Goal: Task Accomplishment & Management: Manage account settings

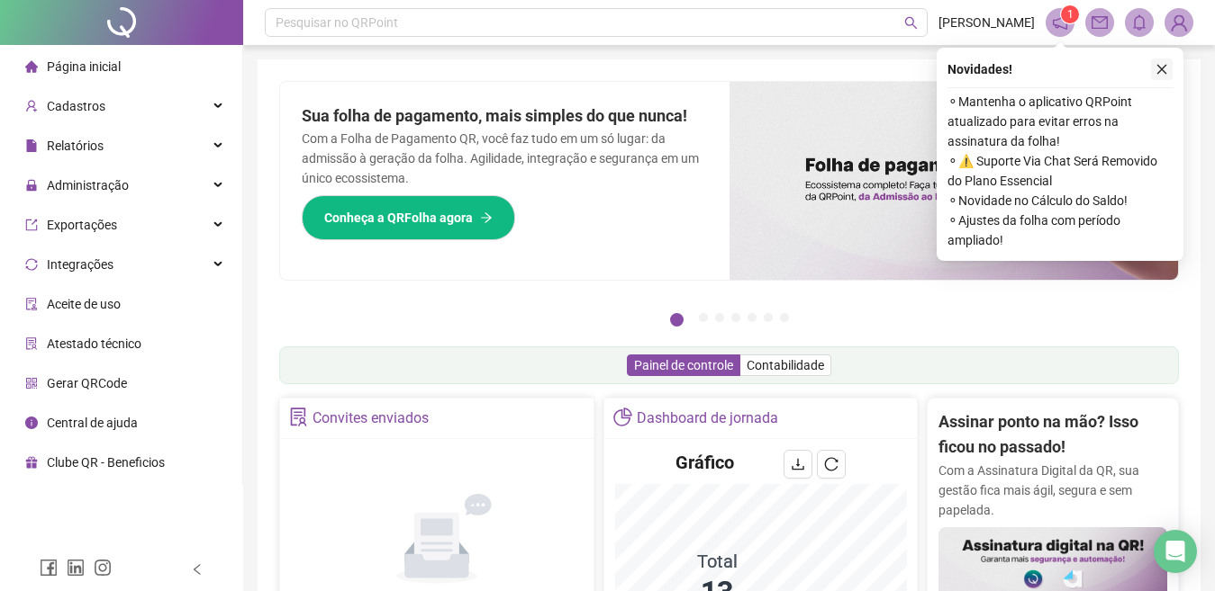
click at [1160, 68] on icon "close" at bounding box center [1161, 69] width 13 height 13
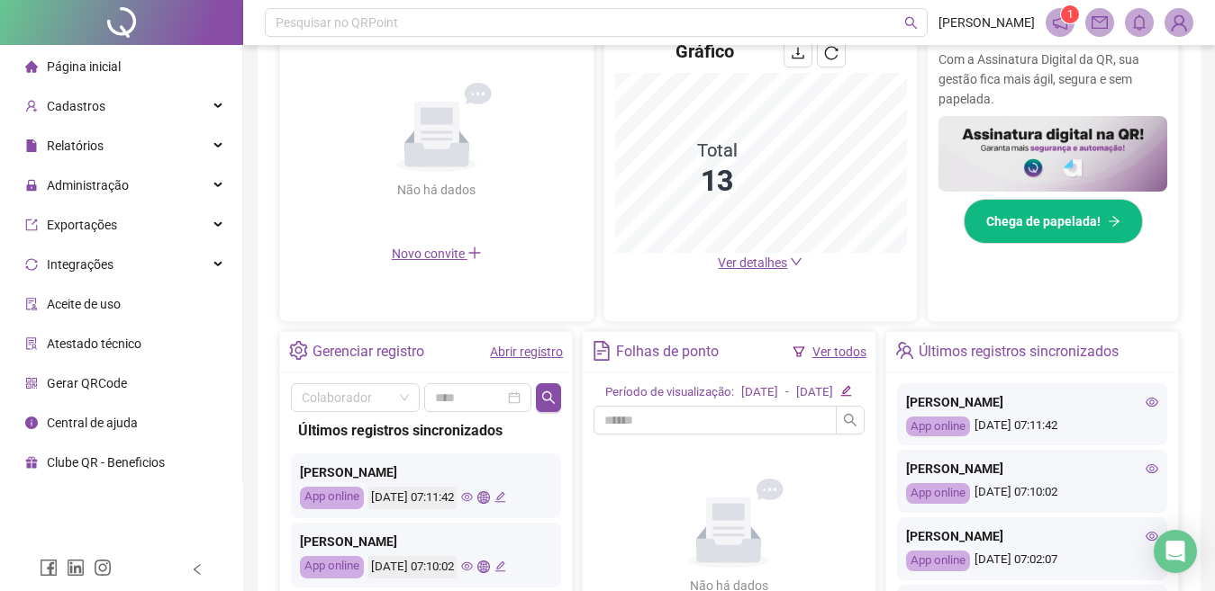
scroll to position [385, 0]
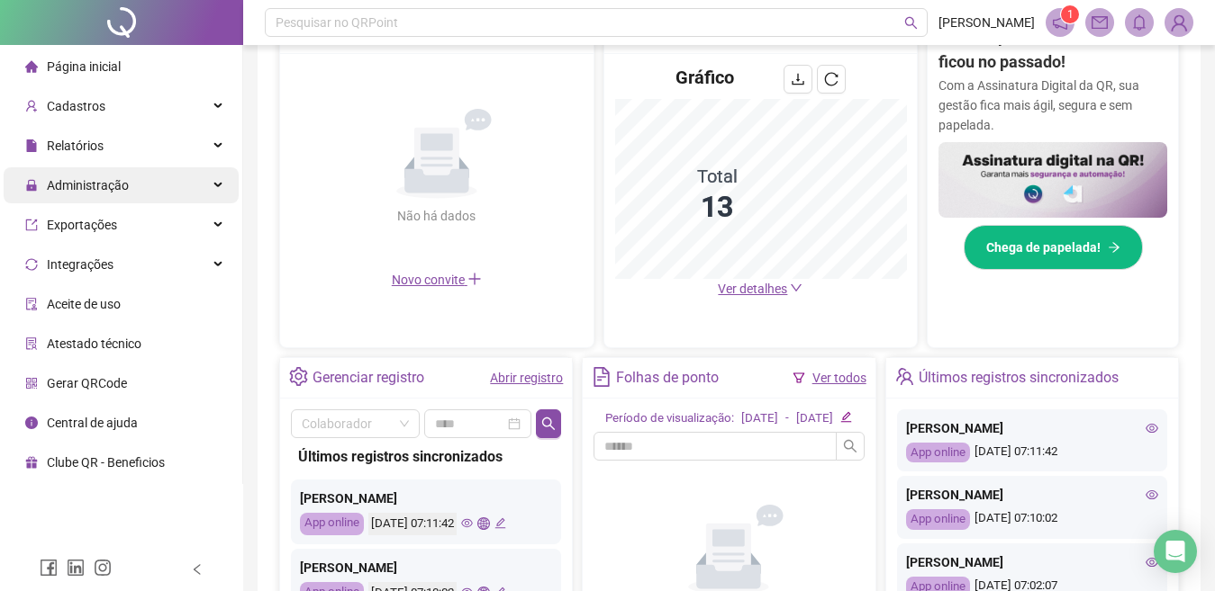
click at [122, 185] on span "Administração" at bounding box center [88, 185] width 82 height 14
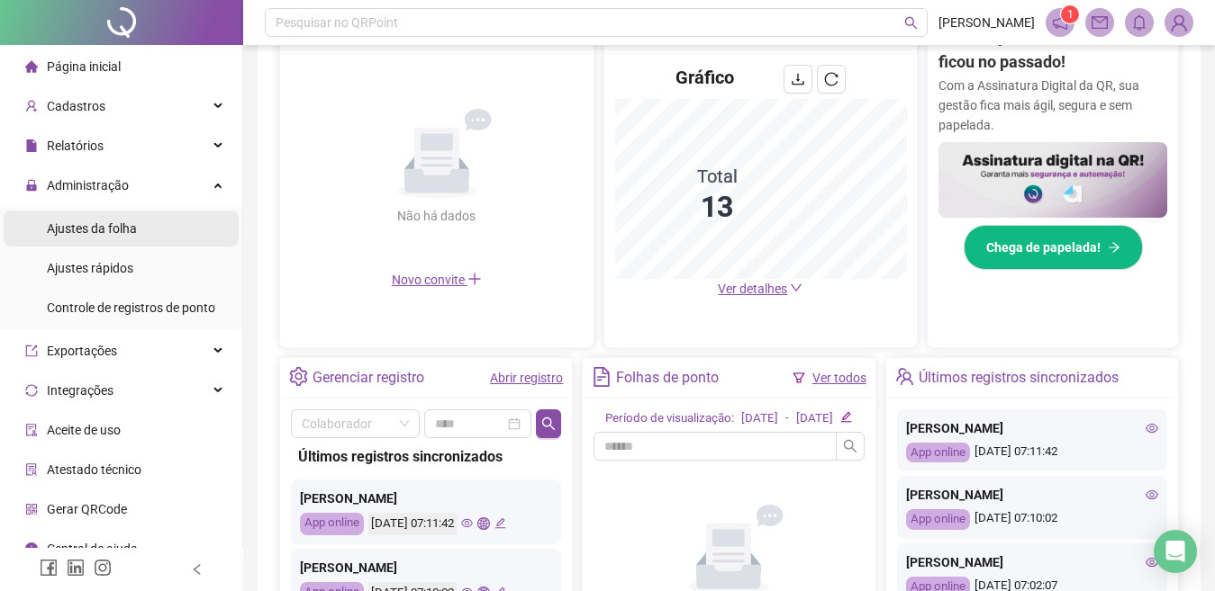
click at [86, 231] on span "Ajustes da folha" at bounding box center [92, 228] width 90 height 14
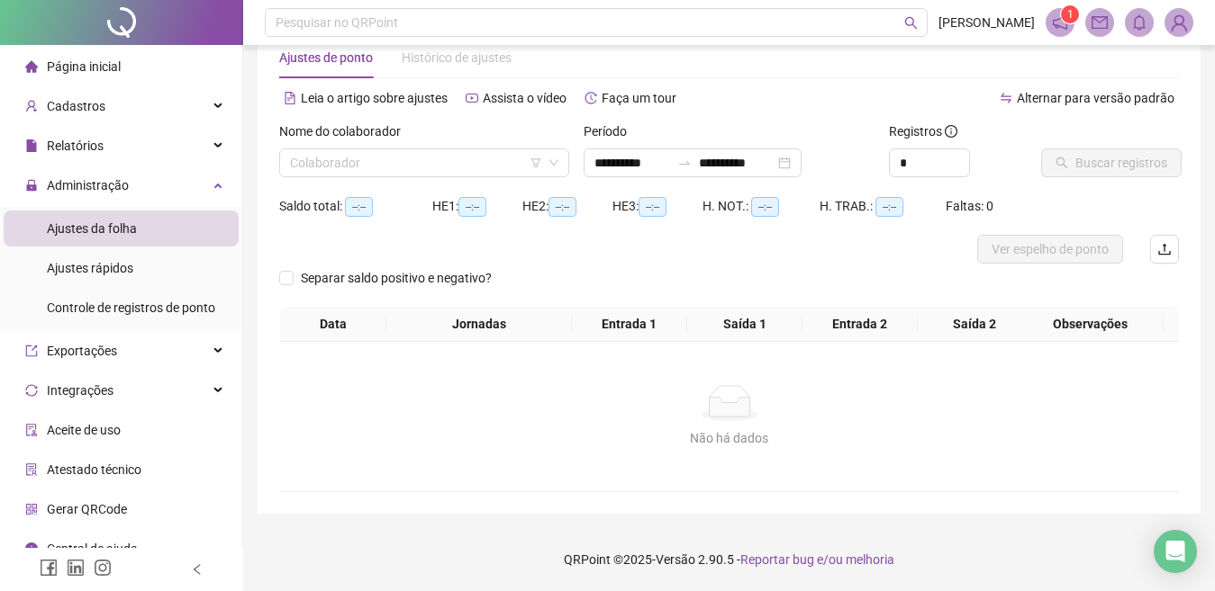
scroll to position [44, 0]
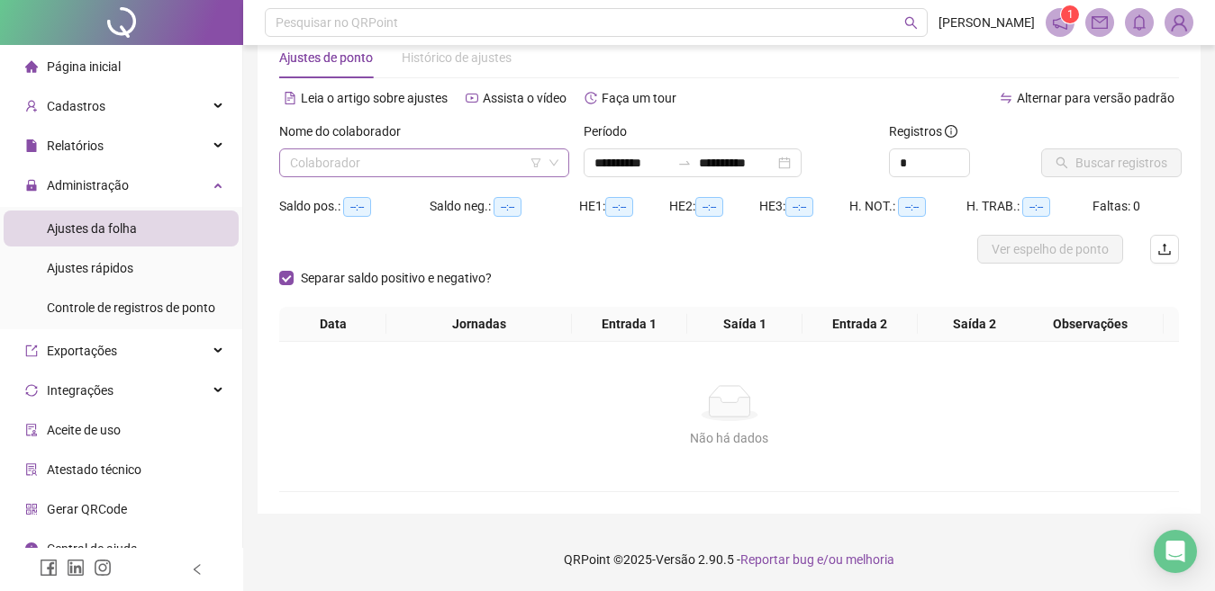
click at [287, 158] on div "Colaborador" at bounding box center [424, 163] width 290 height 29
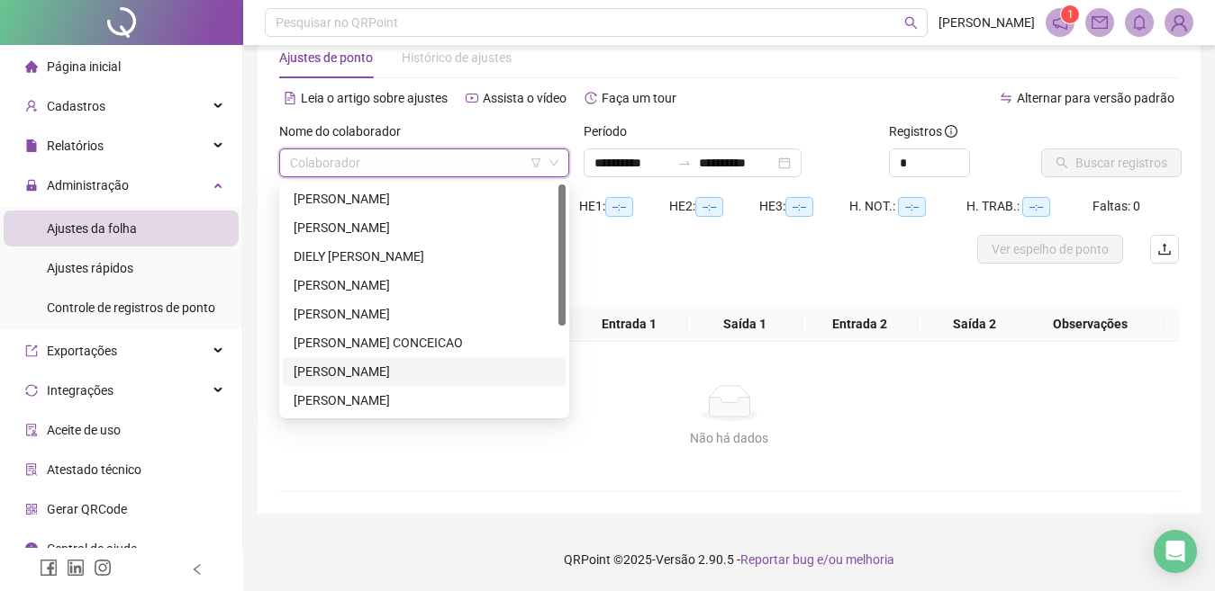
click at [315, 374] on div "[PERSON_NAME]" at bounding box center [423, 372] width 261 height 20
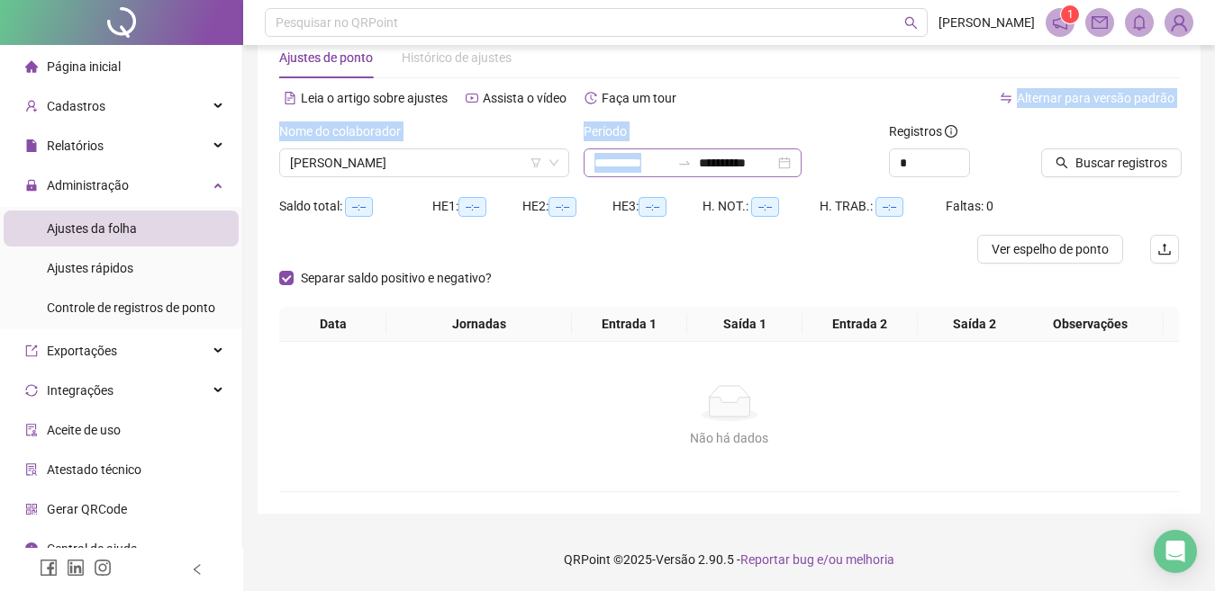
drag, startPoint x: 808, startPoint y: 113, endPoint x: 773, endPoint y: 160, distance: 58.5
click at [773, 160] on div "**********" at bounding box center [728, 293] width 899 height 400
click at [588, 162] on div "**********" at bounding box center [692, 163] width 218 height 29
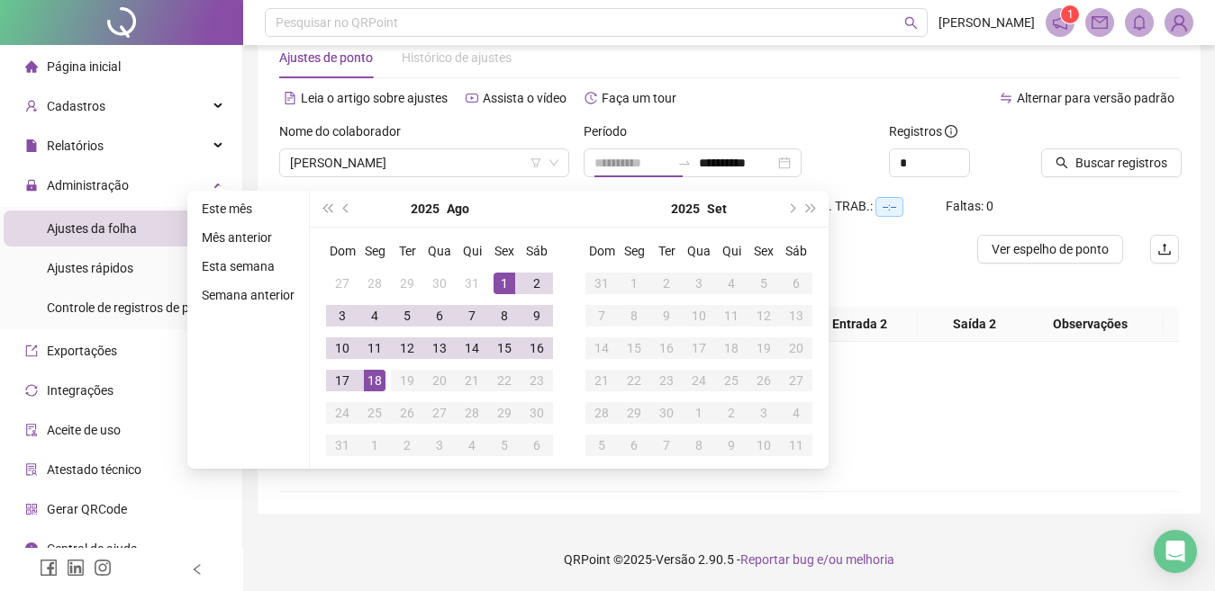
click at [498, 281] on div "1" at bounding box center [504, 284] width 22 height 22
type input "**********"
click at [370, 377] on div "18" at bounding box center [375, 381] width 22 height 22
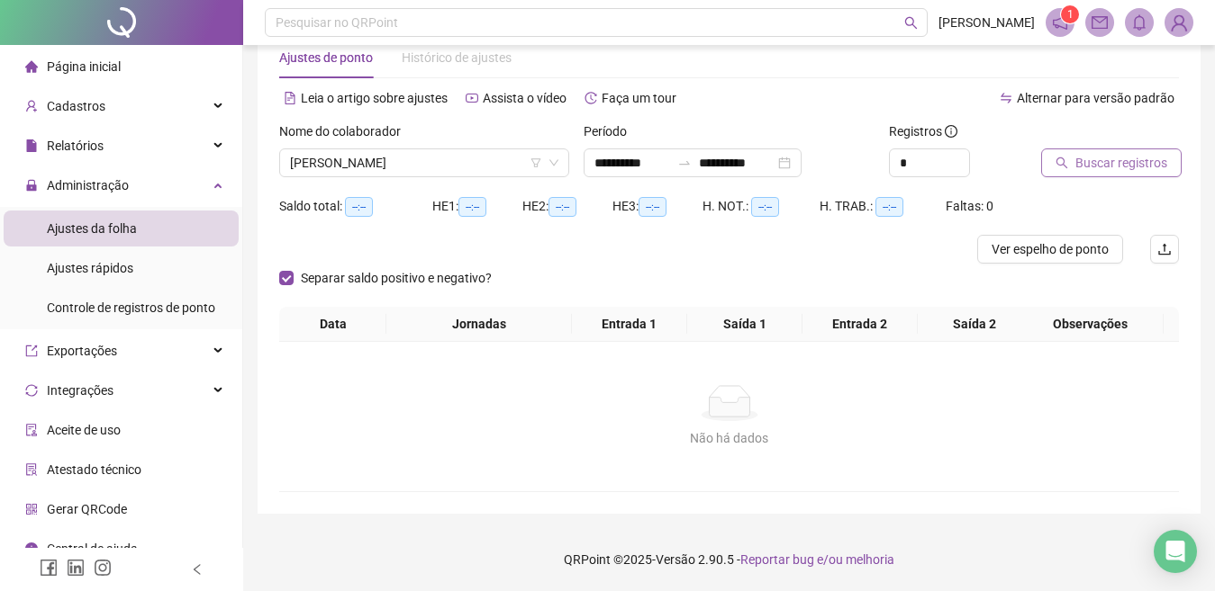
click at [1060, 159] on icon "search" at bounding box center [1061, 163] width 13 height 13
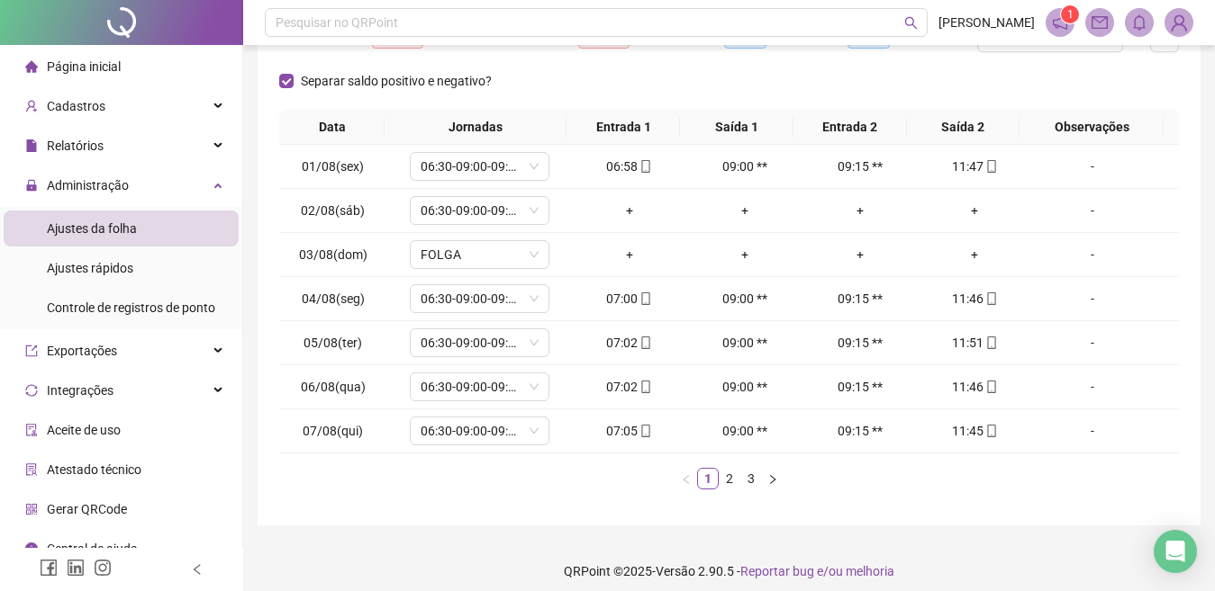
scroll to position [267, 0]
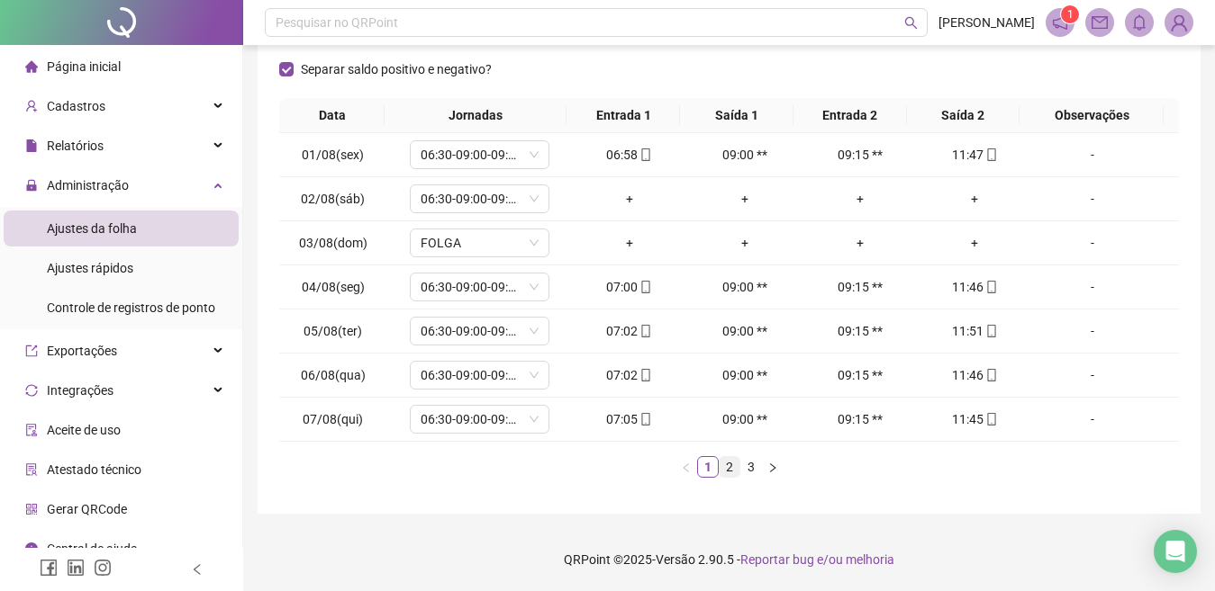
click at [725, 465] on link "2" at bounding box center [729, 467] width 20 height 20
click at [749, 467] on link "3" at bounding box center [751, 467] width 20 height 20
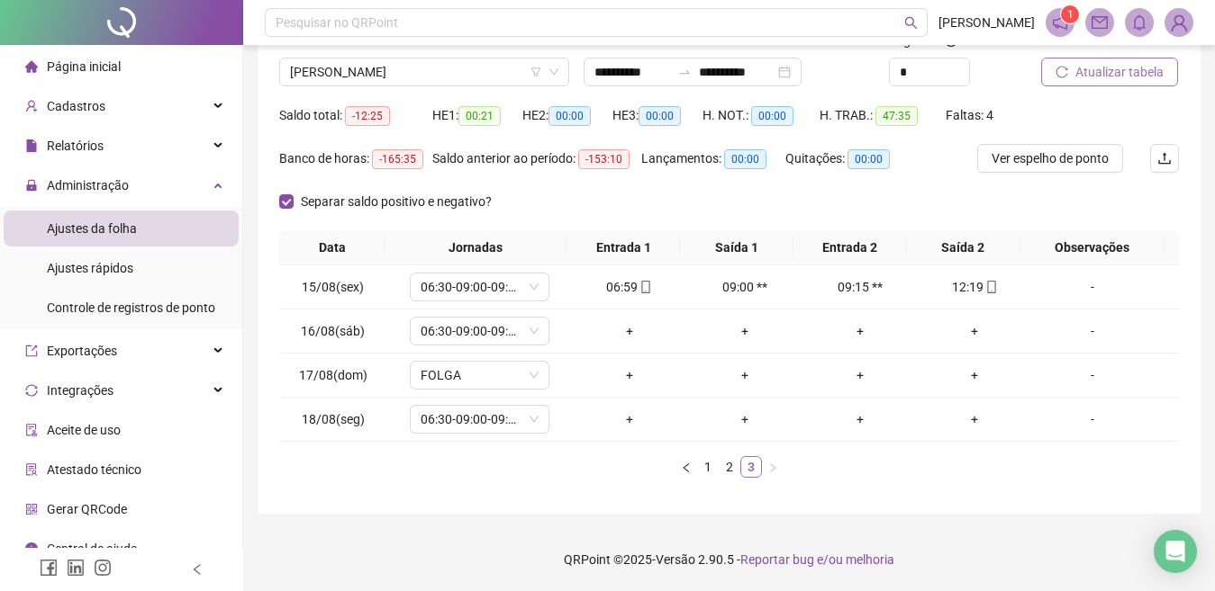
scroll to position [135, 0]
click at [994, 158] on span "Ver espelho de ponto" at bounding box center [1049, 159] width 117 height 20
click at [1063, 69] on icon "reload" at bounding box center [1061, 72] width 13 height 13
click at [1057, 72] on icon "reload" at bounding box center [1061, 72] width 13 height 13
click at [103, 62] on span "Página inicial" at bounding box center [84, 66] width 74 height 14
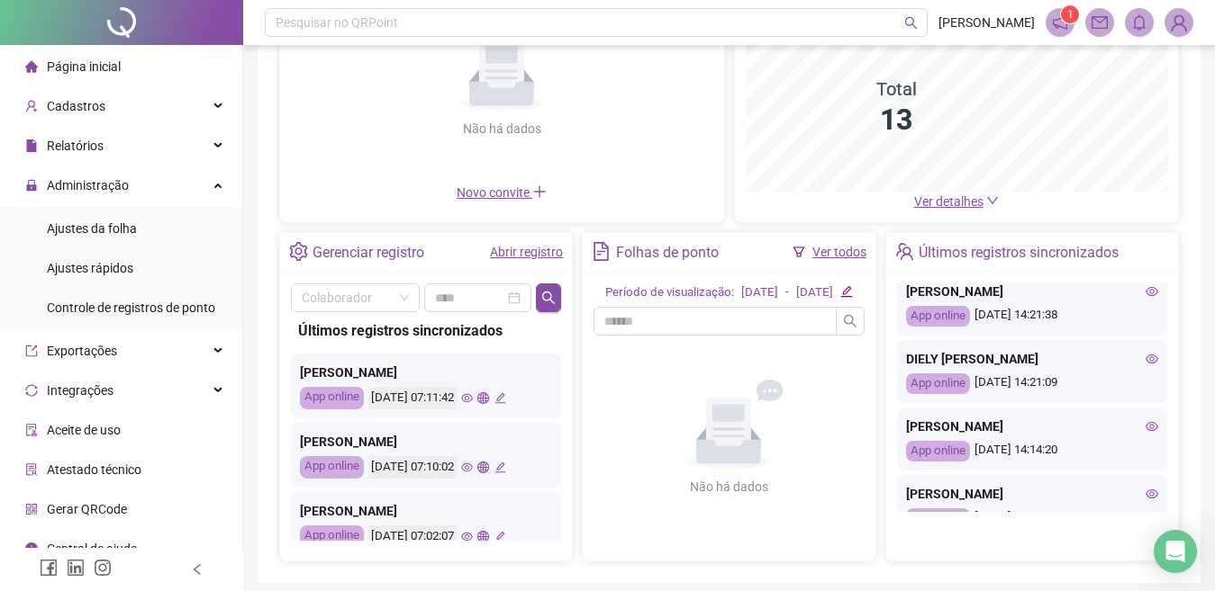
scroll to position [756, 0]
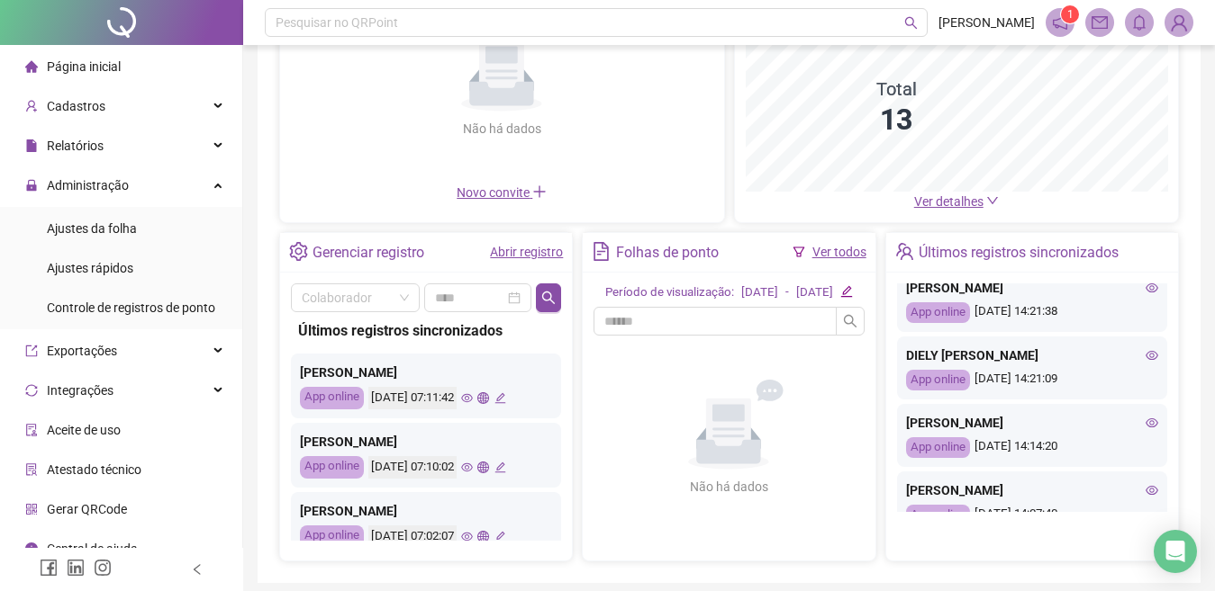
click at [1157, 274] on div "Últimos registros sincronizados" at bounding box center [1032, 253] width 292 height 41
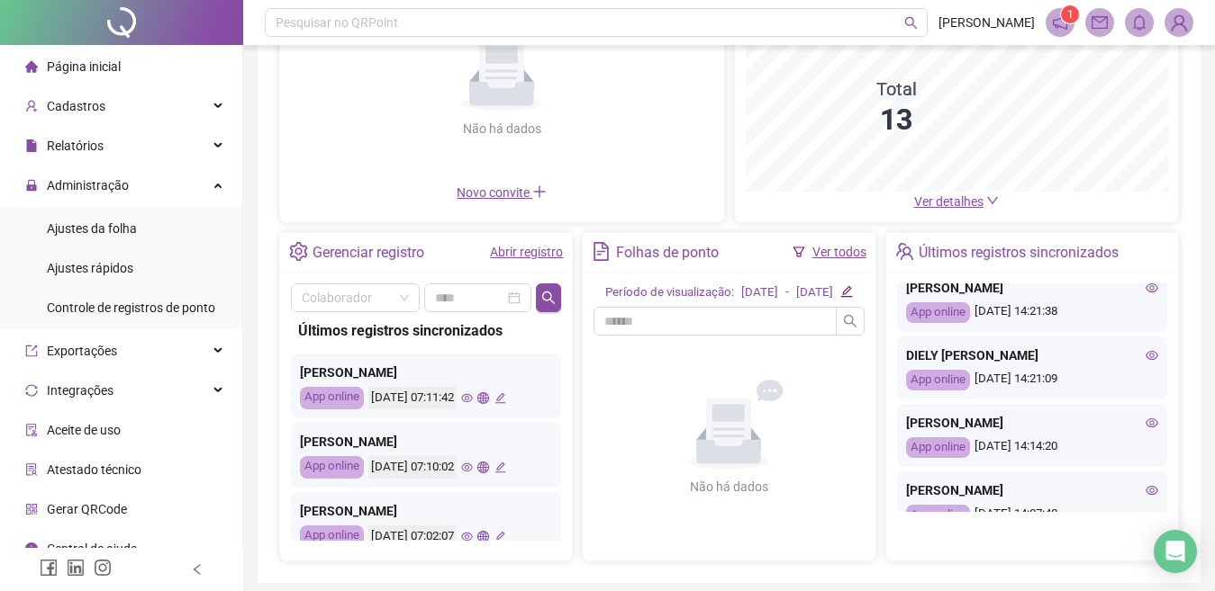
click at [1157, 274] on div "Últimos registros sincronizados" at bounding box center [1032, 253] width 292 height 41
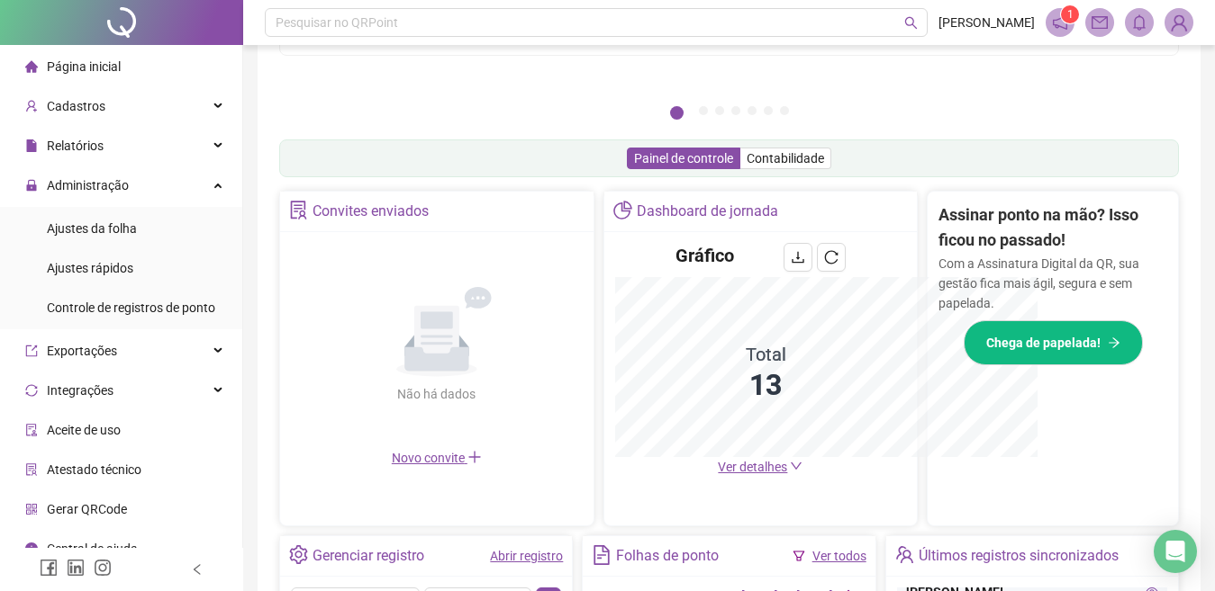
click at [1157, 537] on div "Últimos registros sincronizados" at bounding box center [1032, 557] width 292 height 41
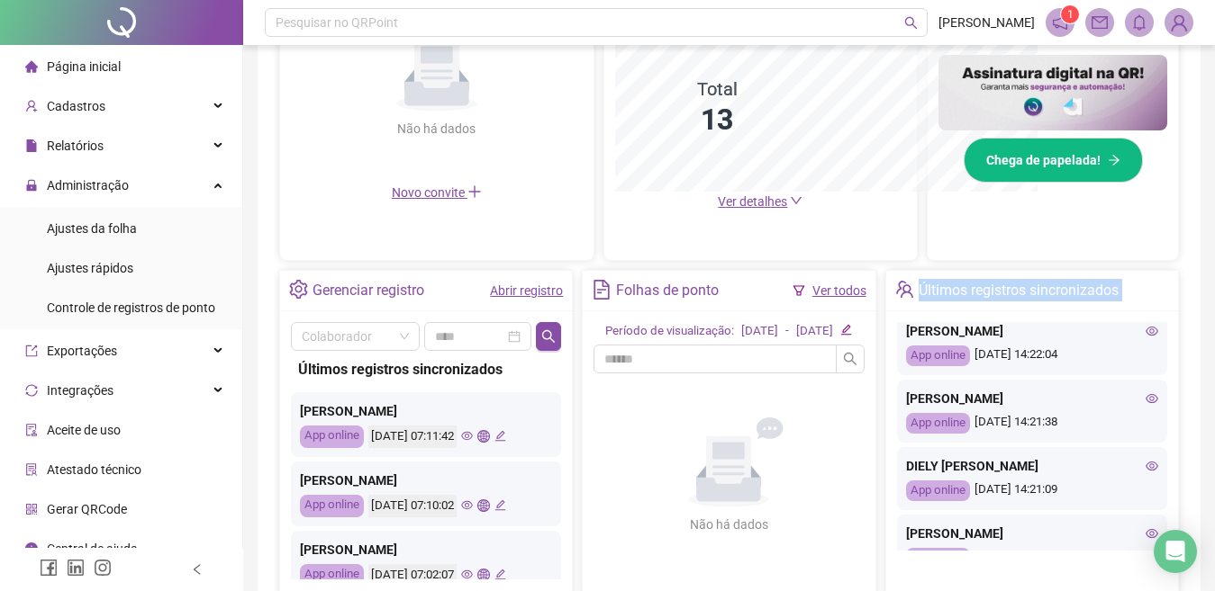
click at [1157, 290] on div "Últimos registros sincronizados" at bounding box center [1032, 291] width 292 height 41
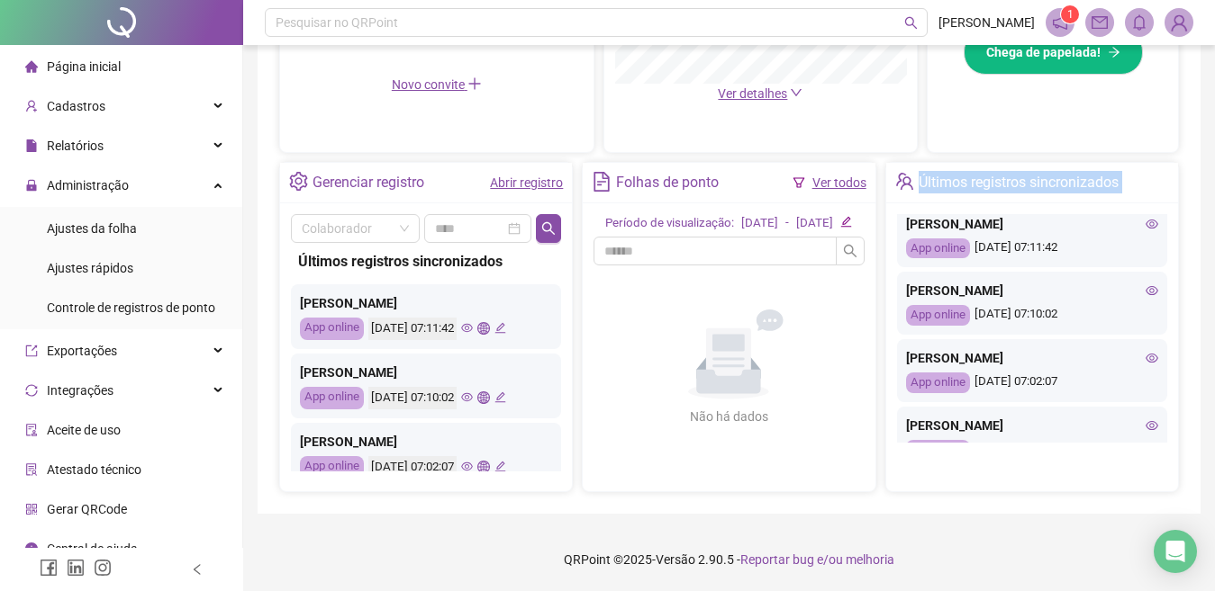
scroll to position [0, 0]
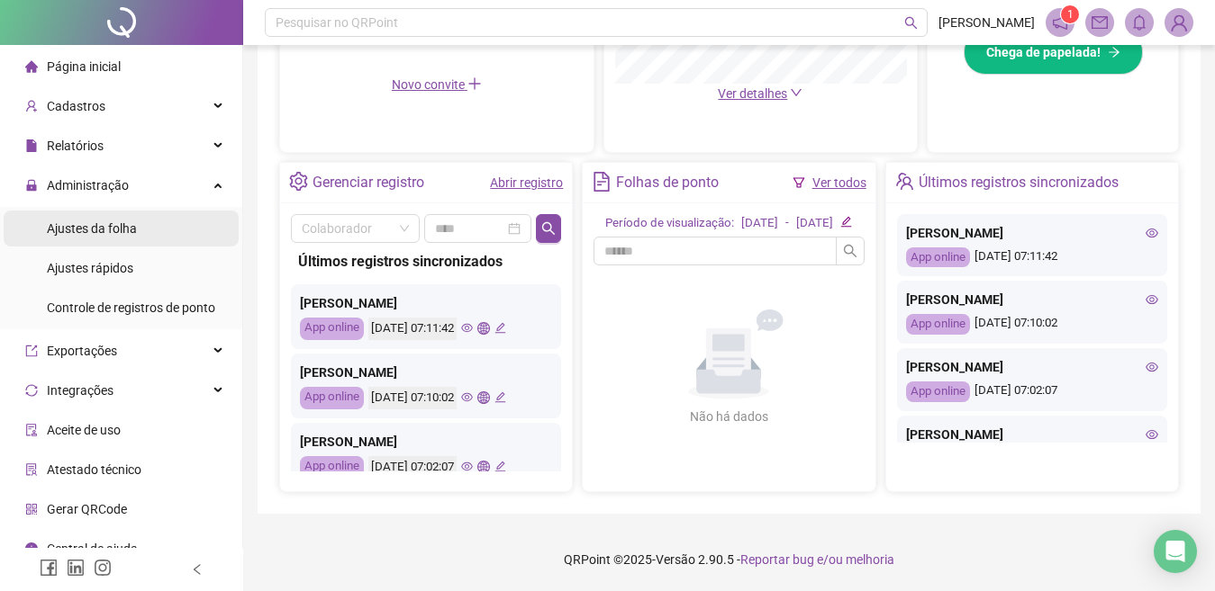
click at [131, 228] on span "Ajustes da folha" at bounding box center [92, 228] width 90 height 14
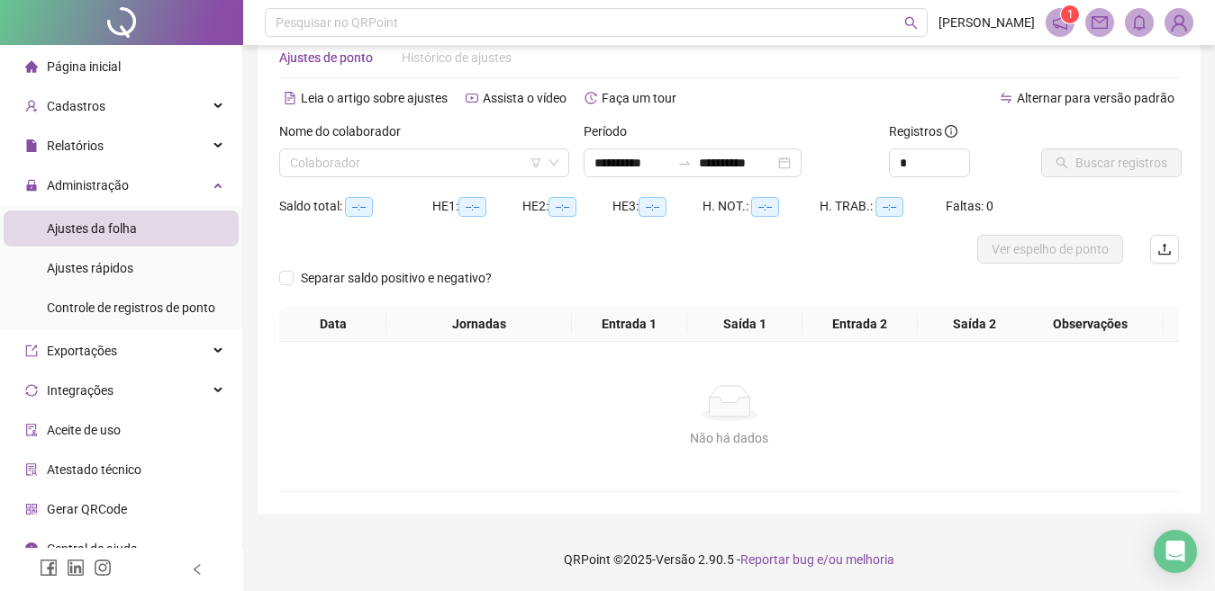
scroll to position [44, 0]
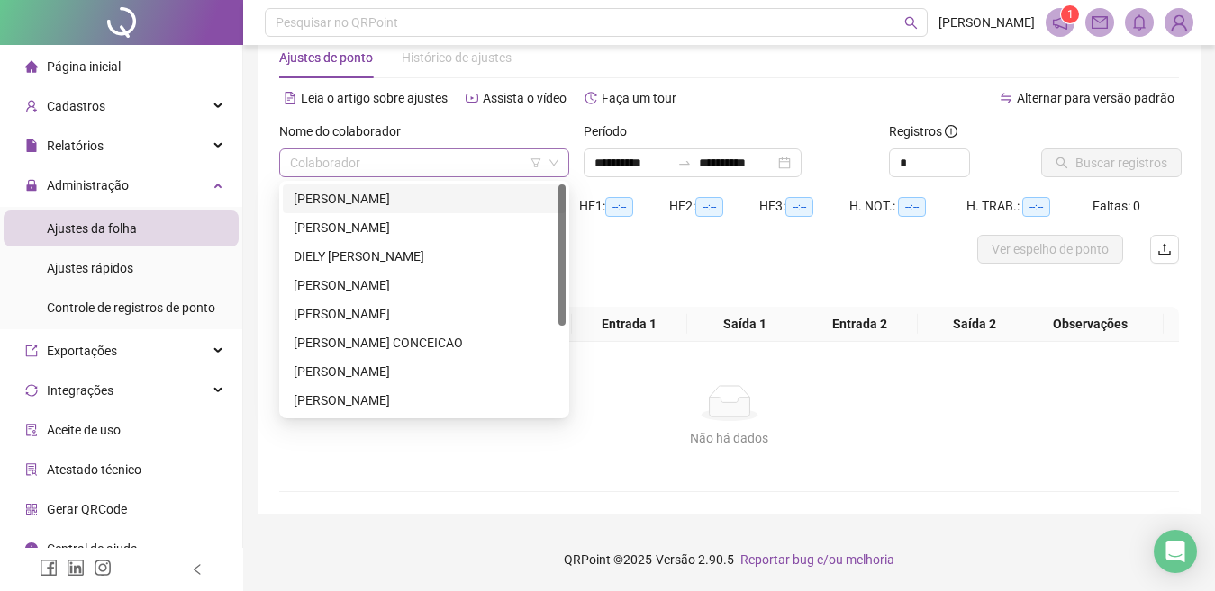
click at [286, 154] on div "Colaborador" at bounding box center [424, 163] width 290 height 29
click at [368, 369] on div "[PERSON_NAME]" at bounding box center [423, 372] width 261 height 20
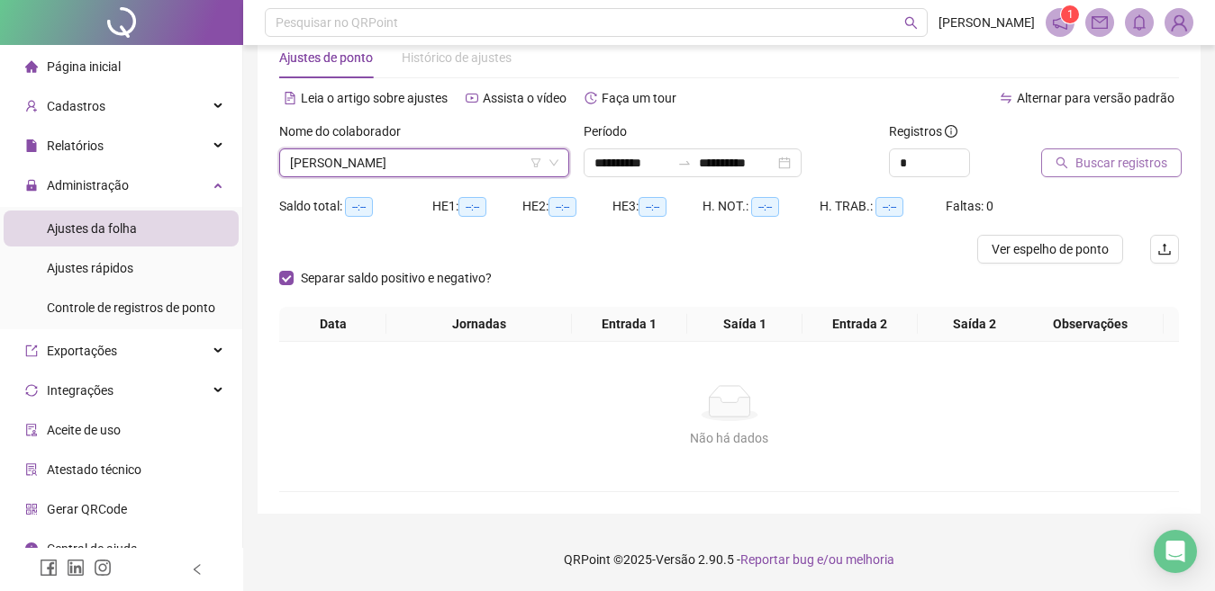
click at [1059, 162] on icon "search" at bounding box center [1061, 163] width 13 height 13
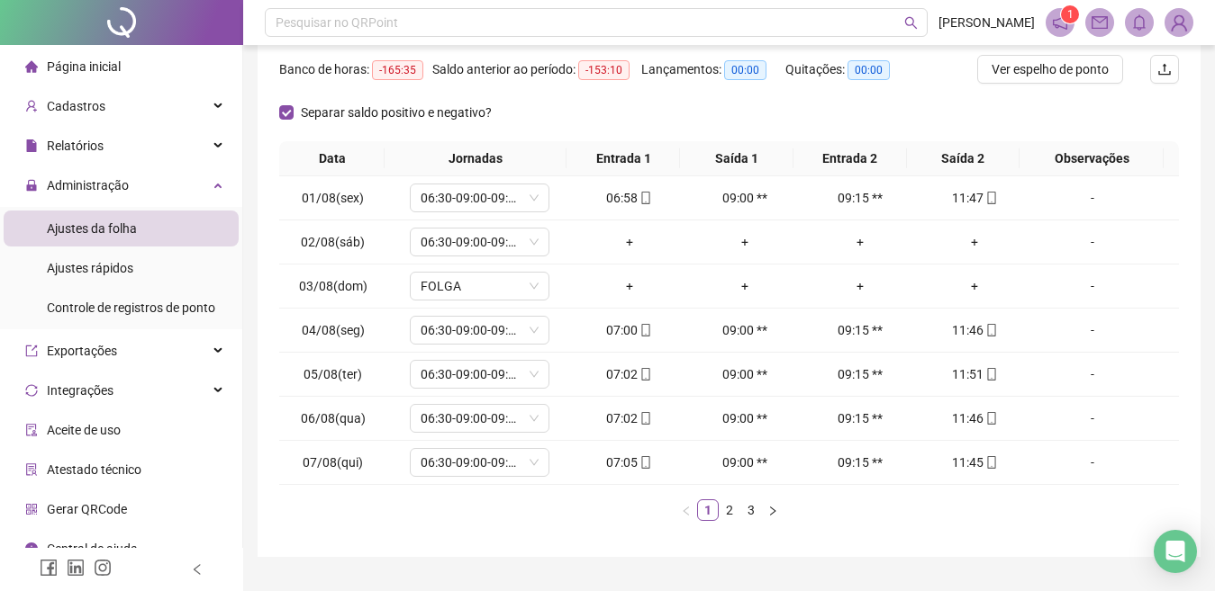
scroll to position [267, 0]
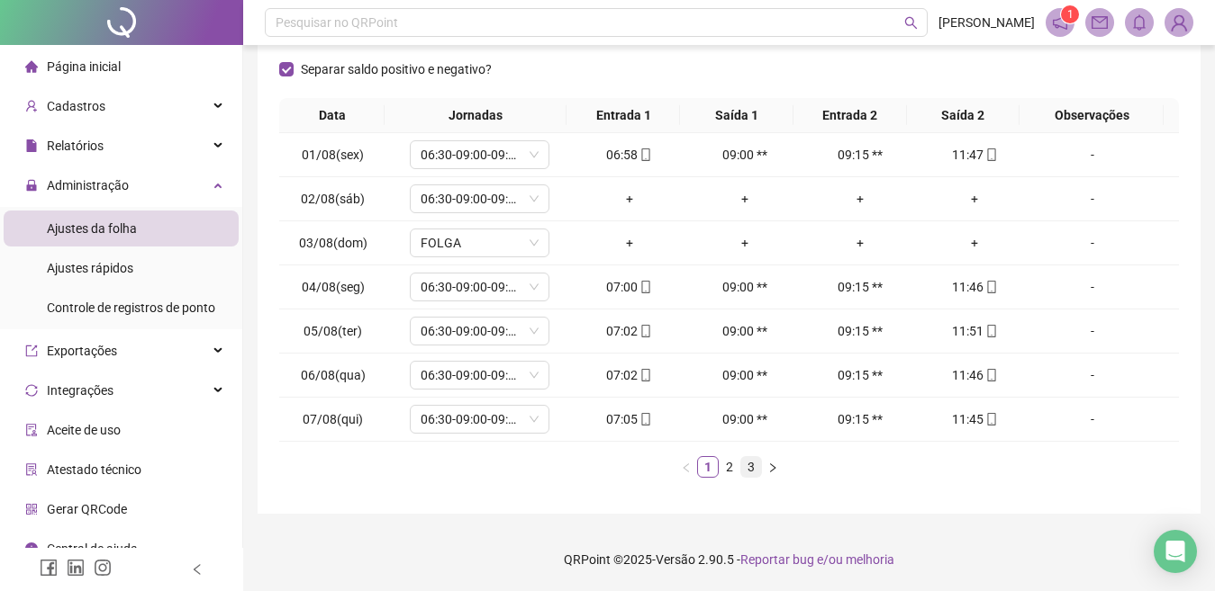
click at [753, 461] on link "3" at bounding box center [751, 467] width 20 height 20
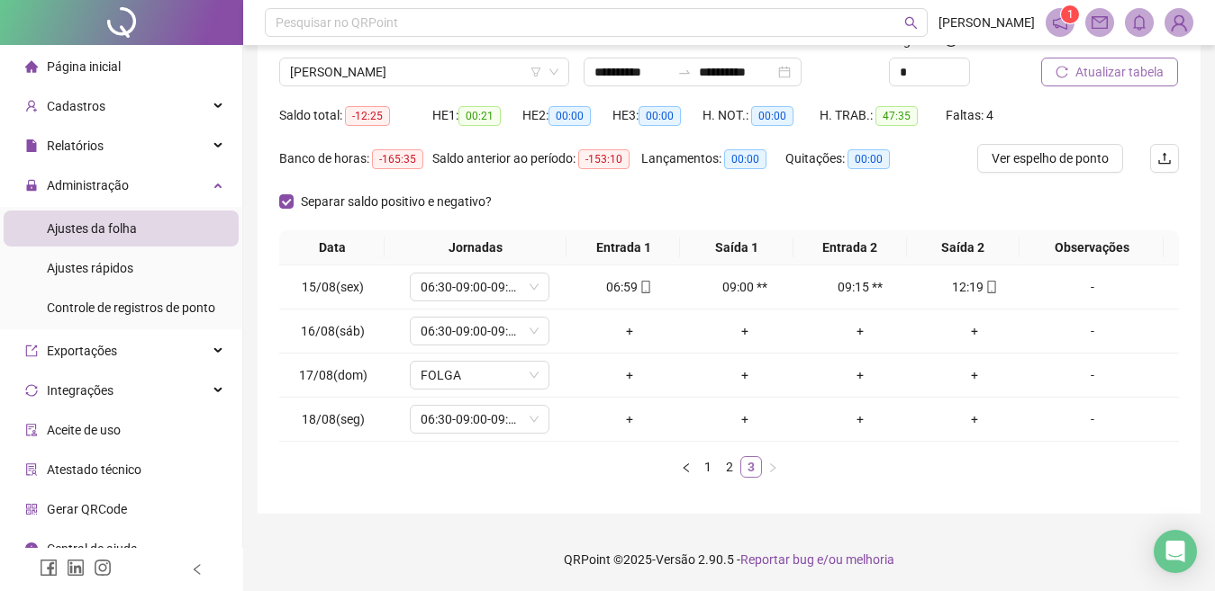
scroll to position [135, 0]
click at [1060, 68] on icon "reload" at bounding box center [1061, 72] width 13 height 13
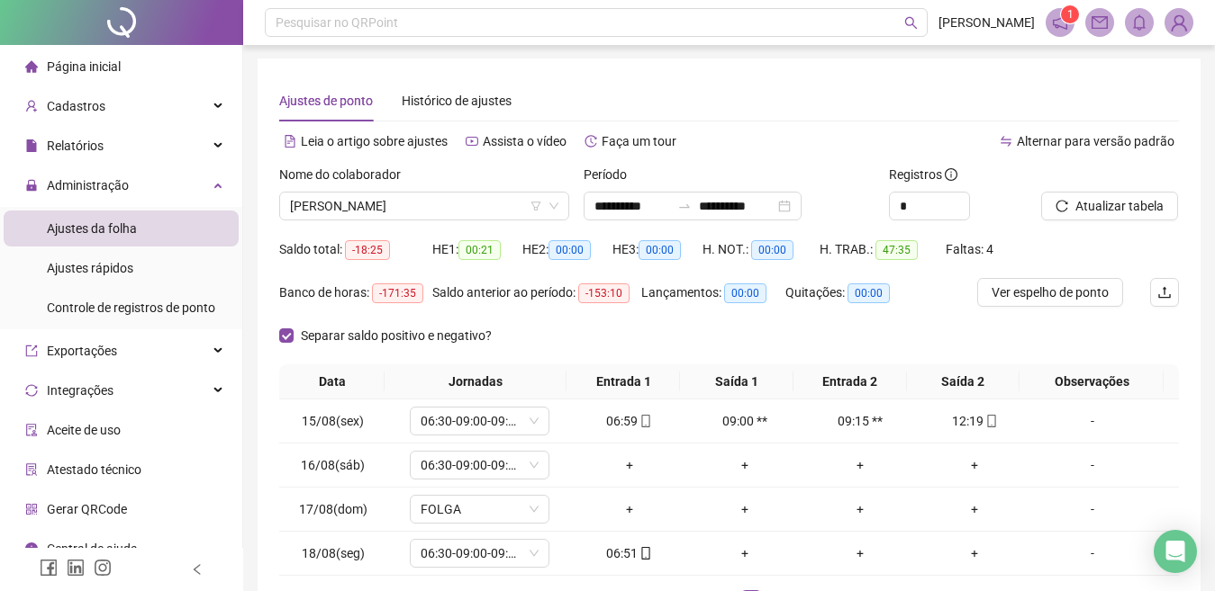
scroll to position [0, 0]
click at [72, 64] on span "Página inicial" at bounding box center [84, 66] width 74 height 14
